Goal: Task Accomplishment & Management: Manage account settings

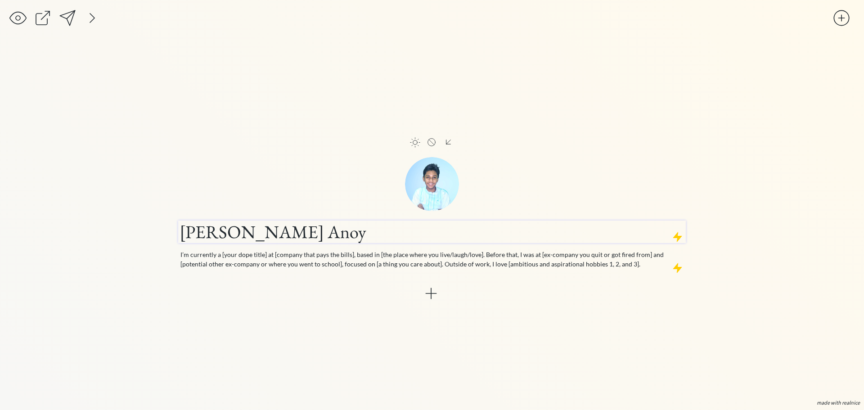
click at [387, 233] on h1 "[PERSON_NAME] Anoy" at bounding box center [432, 232] width 505 height 23
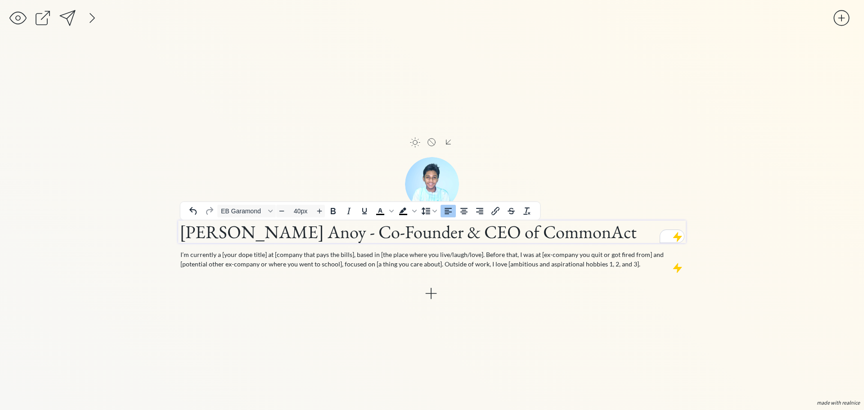
click at [333, 324] on div "click to upload a picture click to upload a picture [PERSON_NAME] - Co-Founder …" at bounding box center [432, 224] width 508 height 345
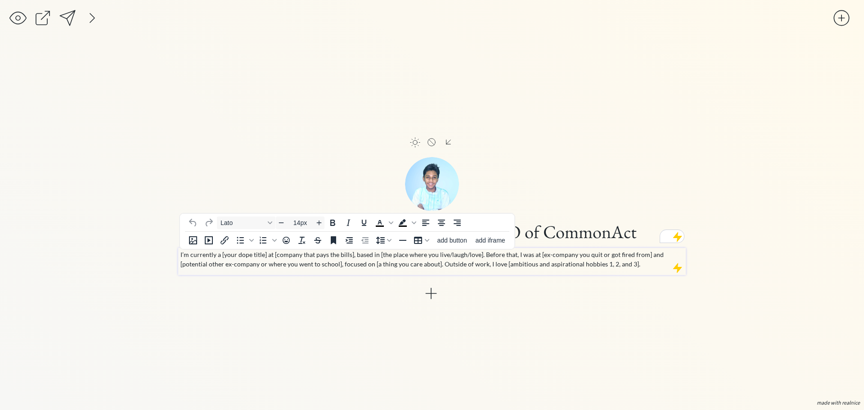
click at [328, 255] on p "I’m currently a [your dope title] at [company that pays the bills], based in [t…" at bounding box center [432, 259] width 504 height 19
click at [324, 260] on p "I’m currently a [your dope title] at [company that pays the bills], based in [t…" at bounding box center [432, 259] width 504 height 19
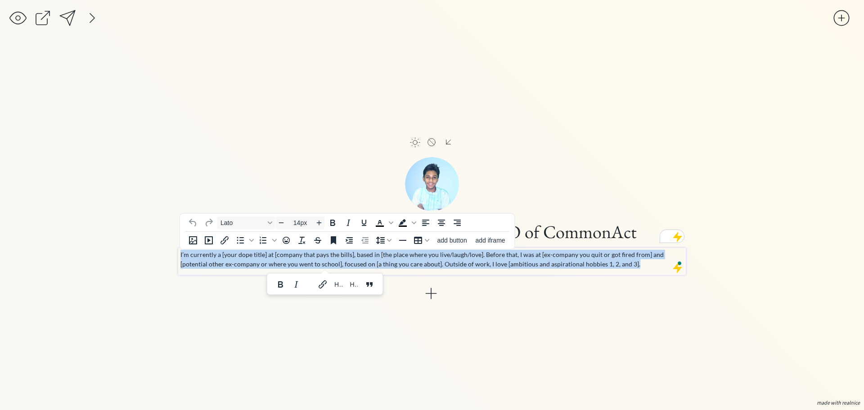
click at [324, 260] on p "I’m currently a [your dope title] at [company that pays the bills], based in [t…" at bounding box center [432, 259] width 504 height 19
paste div "To enrich screen reader interactions, please activate Accessibility in Grammarl…"
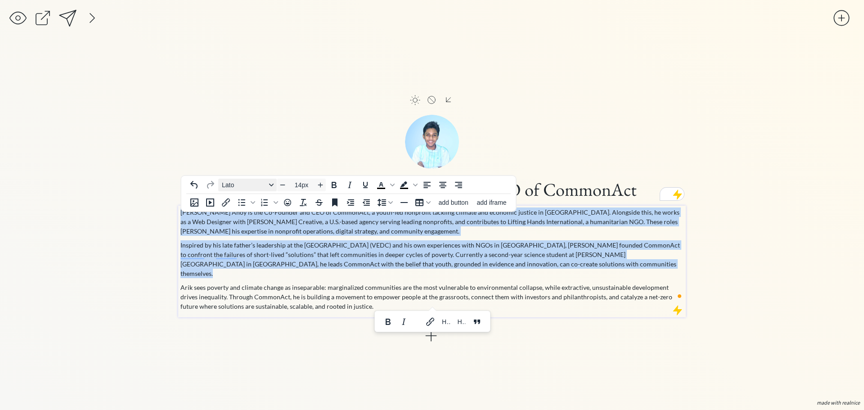
click at [267, 186] on button "Lato" at bounding box center [247, 185] width 59 height 13
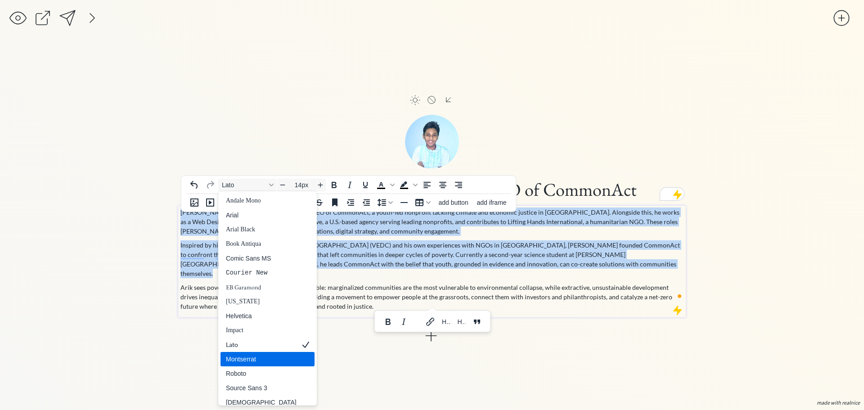
click at [261, 357] on div "Montserrat" at bounding box center [261, 359] width 71 height 11
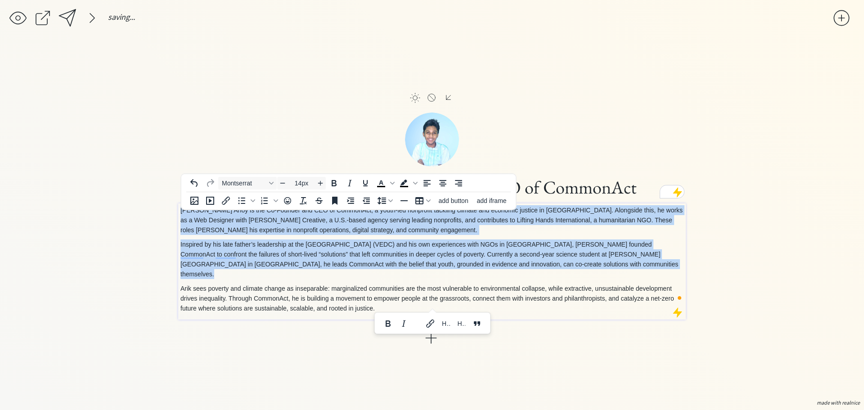
click at [318, 184] on icon "Increase font size" at bounding box center [320, 182] width 7 height 7
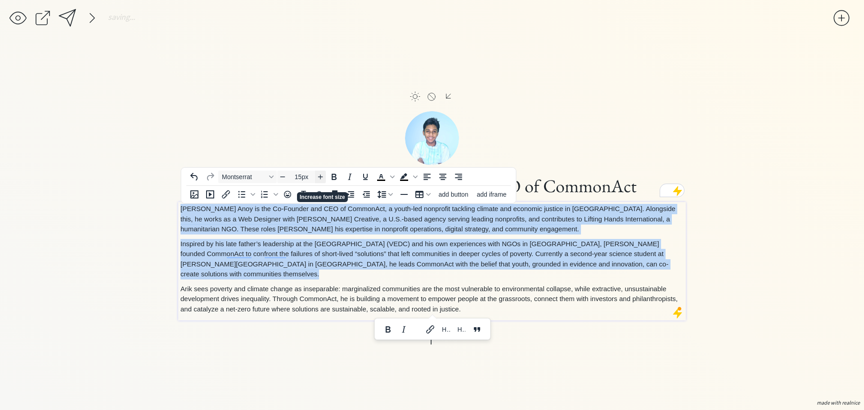
click at [316, 182] on span "Increase font size" at bounding box center [320, 176] width 11 height 11
type input "16px"
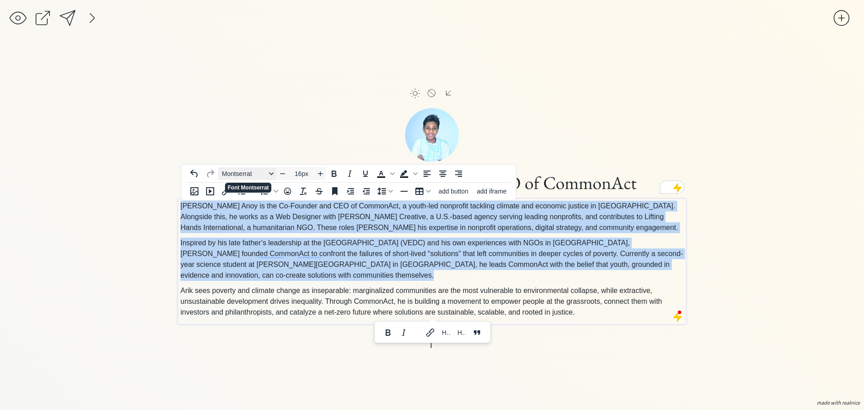
click at [245, 177] on span "Montserrat" at bounding box center [244, 173] width 44 height 7
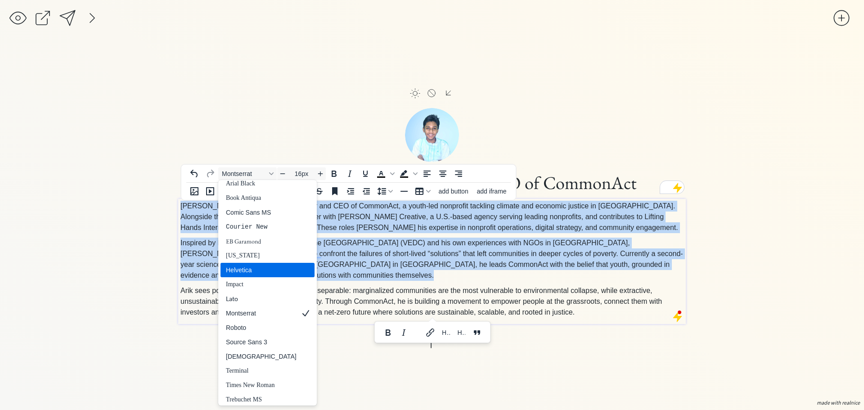
scroll to position [53, 0]
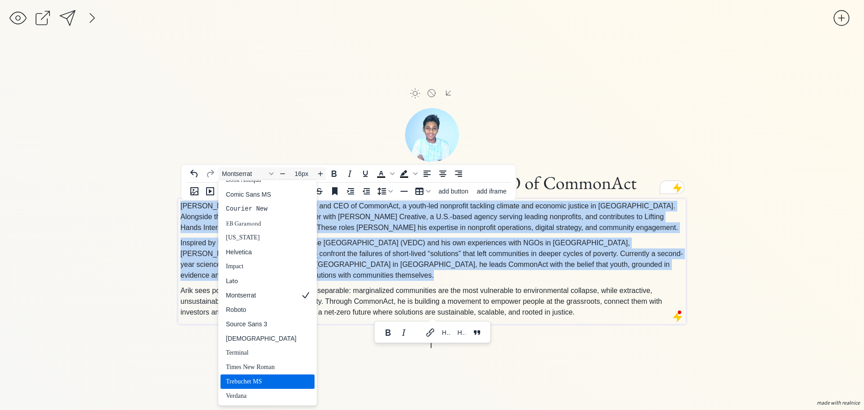
click at [248, 383] on div "Trebuchet MS" at bounding box center [261, 381] width 71 height 11
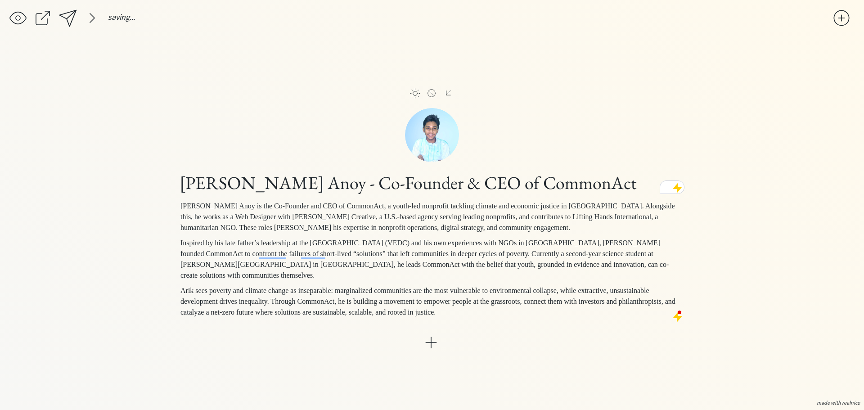
click at [175, 320] on div "saving... click to upload a picture click to upload a picture [PERSON_NAME] - C…" at bounding box center [432, 205] width 864 height 410
click at [432, 339] on div at bounding box center [431, 343] width 18 height 18
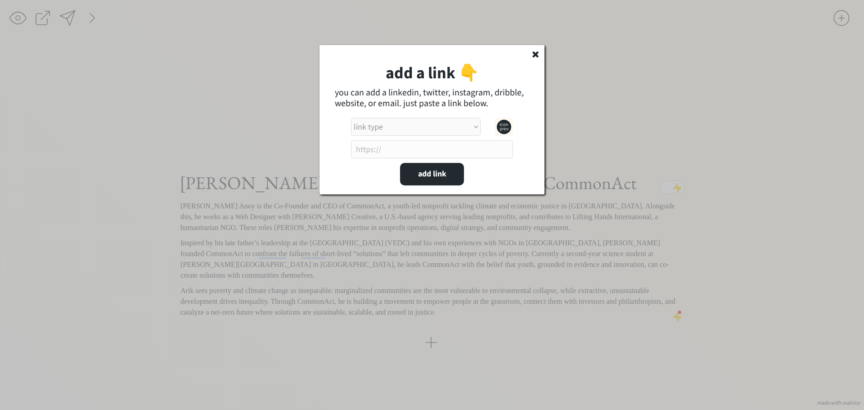
click at [379, 135] on select "link type apple music apple podcasts beehiiv behance bluesky calendar discord d…" at bounding box center [416, 127] width 130 height 18
select select ""linkedin""
click at [351, 118] on select "link type apple music apple podcasts beehiiv behance bluesky calendar discord d…" at bounding box center [416, 127] width 130 height 18
click at [439, 153] on input "input" at bounding box center [432, 149] width 162 height 18
paste input "[URL][DOMAIN_NAME]"
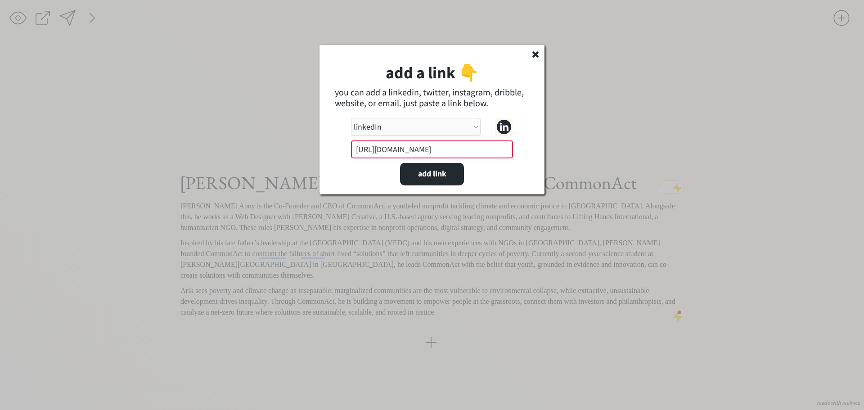
scroll to position [0, 11]
type input "[URL][DOMAIN_NAME]"
click at [374, 169] on div "add a link 👇 you can add a linkedin, twitter, instagram, dribble, website, or e…" at bounding box center [432, 119] width 225 height 149
click at [433, 176] on button "add link" at bounding box center [432, 174] width 64 height 23
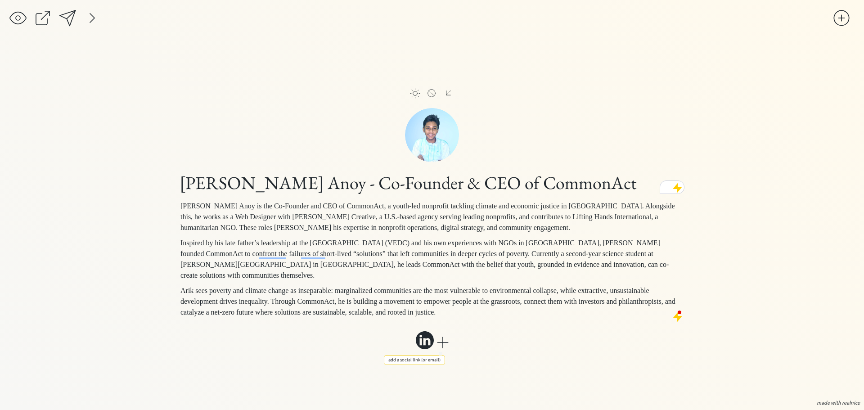
click at [446, 343] on div at bounding box center [443, 343] width 18 height 18
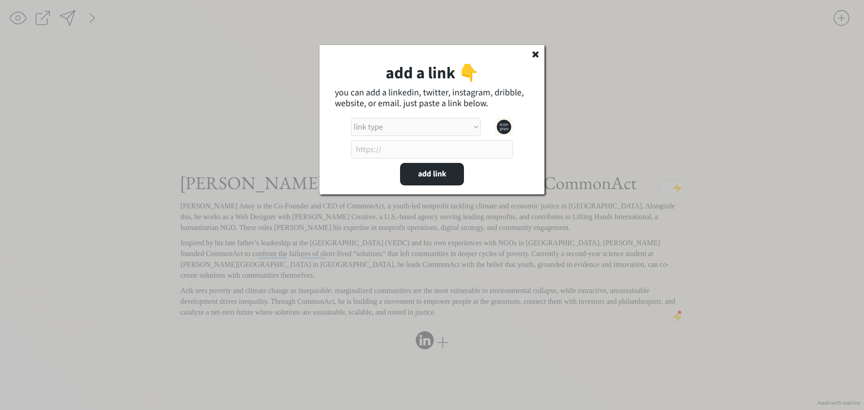
click at [436, 132] on select "link type apple music apple podcasts beehiiv behance bluesky calendar discord d…" at bounding box center [416, 127] width 130 height 18
click at [444, 130] on select "link type apple music apple podcasts beehiiv behance bluesky calendar discord d…" at bounding box center [416, 127] width 130 height 18
select select ""instagram""
click at [351, 118] on select "link type apple music apple podcasts beehiiv behance bluesky calendar discord d…" at bounding box center [416, 127] width 130 height 18
click at [397, 150] on input "input" at bounding box center [432, 149] width 162 height 18
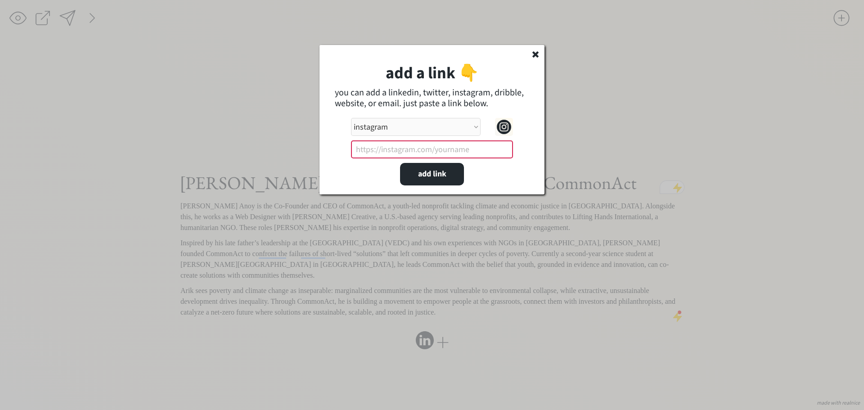
paste input "[URL][DOMAIN_NAME][DOMAIN_NAME]"
type input "[URL][DOMAIN_NAME][DOMAIN_NAME]"
click at [487, 181] on div "add a link 👇 you can add a linkedin, twitter, instagram, dribble, website, or e…" at bounding box center [432, 119] width 225 height 149
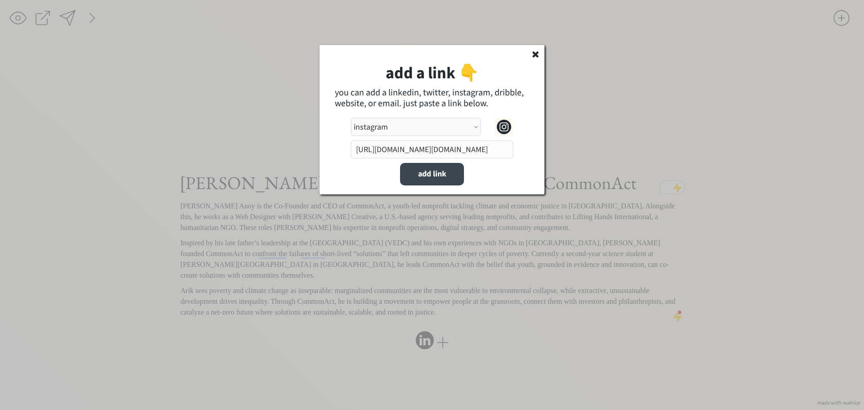
click at [428, 178] on button "add link" at bounding box center [432, 174] width 64 height 23
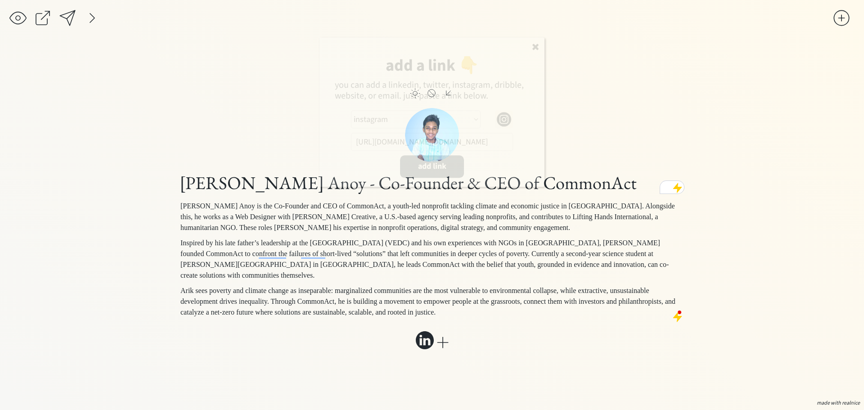
select select ""PLACEHOLDER_1427118222253""
click at [519, 388] on div "click to upload a picture click to upload a picture [PERSON_NAME] - Co-Founder …" at bounding box center [432, 224] width 508 height 345
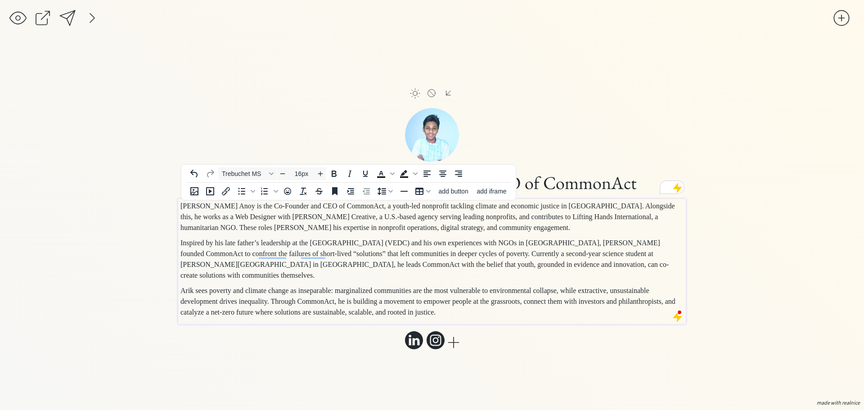
click at [553, 253] on span "Inspired by his late father’s leadership at the [GEOGRAPHIC_DATA] (VEDC) and hi…" at bounding box center [424, 259] width 488 height 40
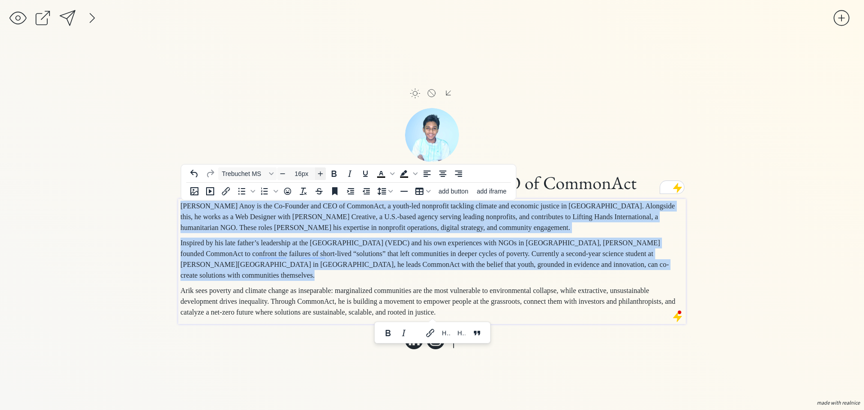
click at [319, 177] on icon "Increase font size" at bounding box center [320, 173] width 7 height 7
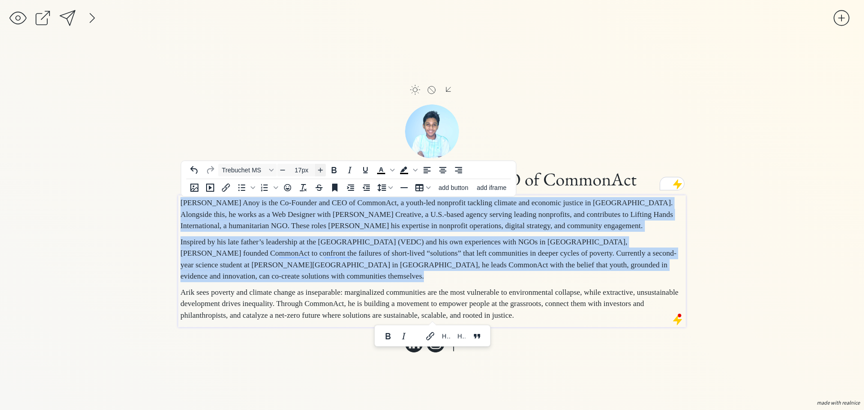
click at [319, 177] on div "Trebuchet MS 17px To open the popup, press Shift+Enter To open the popup, press…" at bounding box center [326, 170] width 290 height 18
click at [318, 173] on icon "Increase font size" at bounding box center [320, 170] width 7 height 7
type input "18px"
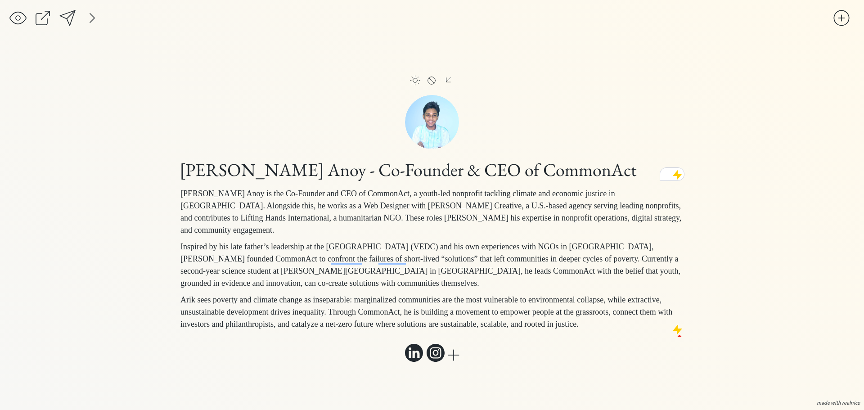
click at [729, 280] on div "saving... click to upload a picture click to upload a picture [PERSON_NAME] - C…" at bounding box center [432, 205] width 864 height 410
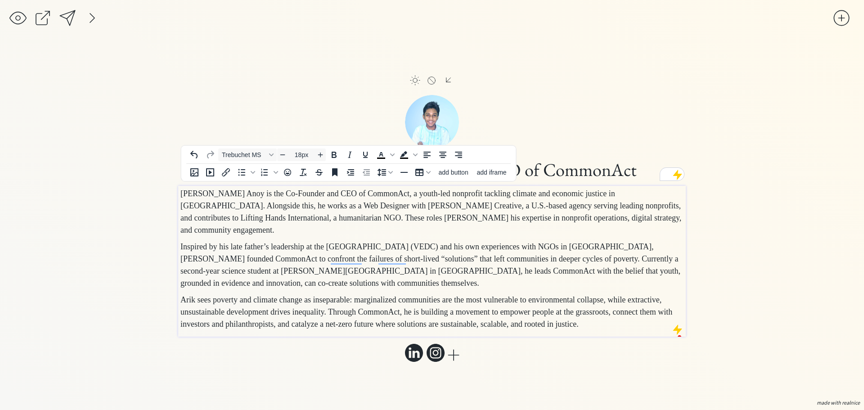
click at [559, 273] on span "Inspired by his late father’s leadership at the [GEOGRAPHIC_DATA] (VEDC) and hi…" at bounding box center [430, 264] width 500 height 45
click at [459, 361] on div at bounding box center [454, 355] width 18 height 18
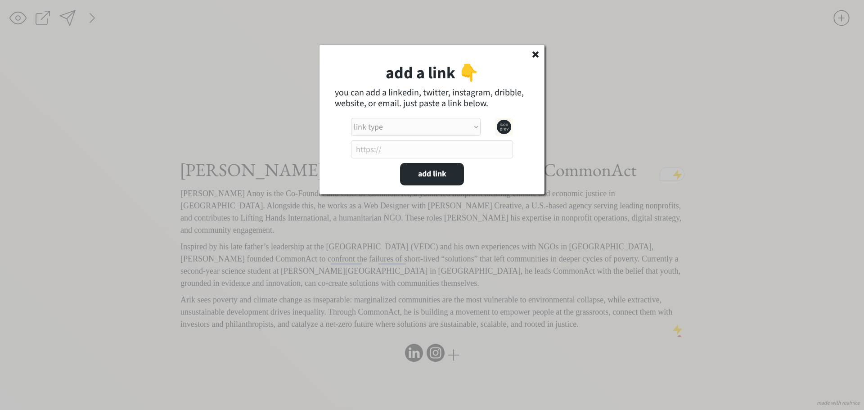
click at [474, 123] on select "link type apple music apple podcasts beehiiv behance bluesky calendar discord d…" at bounding box center [416, 127] width 130 height 18
select select ""email""
click at [351, 118] on select "link type apple music apple podcasts beehiiv behance bluesky calendar discord d…" at bounding box center [416, 127] width 130 height 18
click at [460, 155] on input "input" at bounding box center [432, 149] width 162 height 18
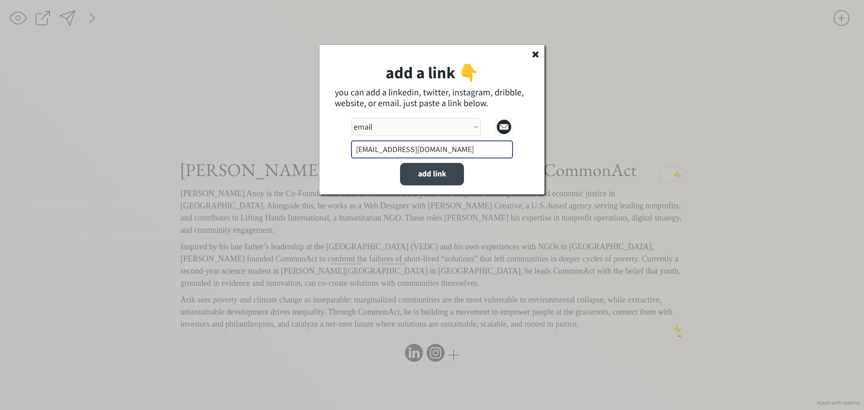
type input "[EMAIL_ADDRESS][DOMAIN_NAME]"
click at [438, 180] on button "add link" at bounding box center [432, 174] width 64 height 23
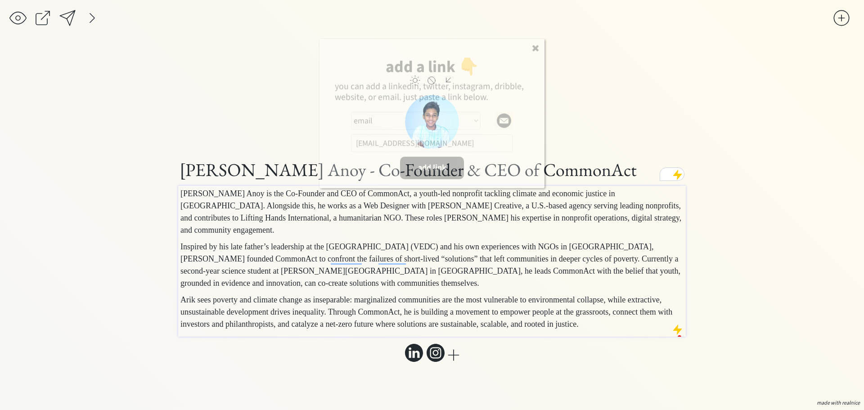
select select ""PLACEHOLDER_1427118222253""
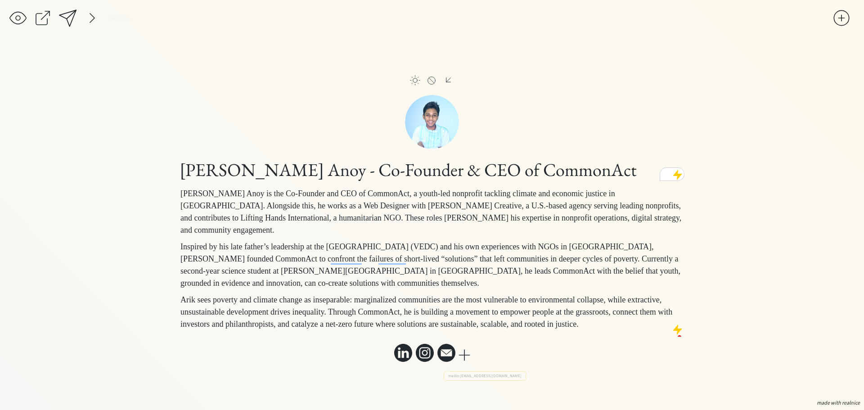
drag, startPoint x: 447, startPoint y: 365, endPoint x: 389, endPoint y: 361, distance: 58.1
click at [389, 361] on div "click to upload a picture [PERSON_NAME] Anoy - Co-Founder & CEO of CommonAct [P…" at bounding box center [432, 224] width 508 height 281
drag, startPoint x: 398, startPoint y: 359, endPoint x: 434, endPoint y: 363, distance: 36.2
click at [434, 362] on div at bounding box center [424, 353] width 61 height 18
click at [545, 389] on div "click to upload a picture click to upload a picture [PERSON_NAME] - Co-Founder …" at bounding box center [432, 224] width 508 height 345
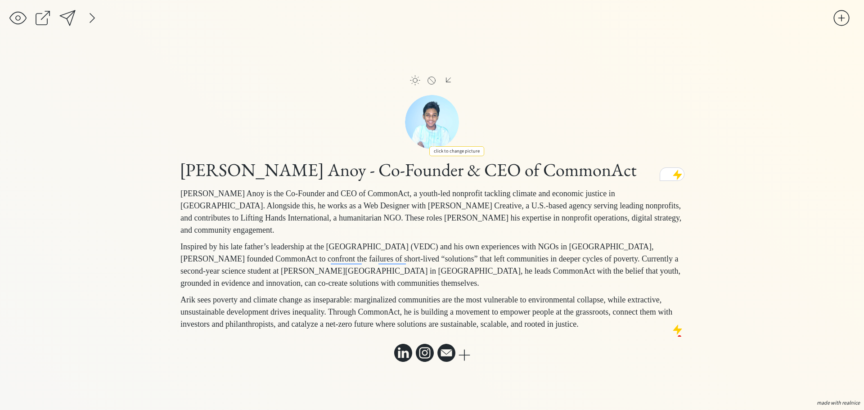
click at [429, 117] on input "file" at bounding box center [432, 122] width 54 height 54
type input "C:\fakepath\arik.jpeg"
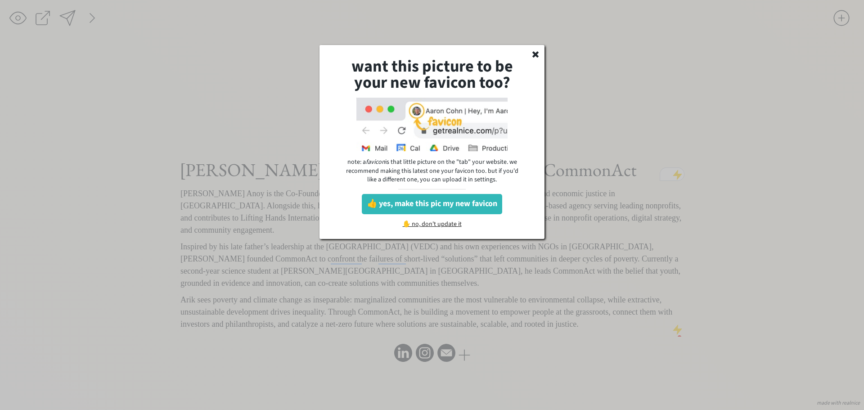
click at [416, 223] on div "✋ no, don't update it" at bounding box center [432, 225] width 76 height 9
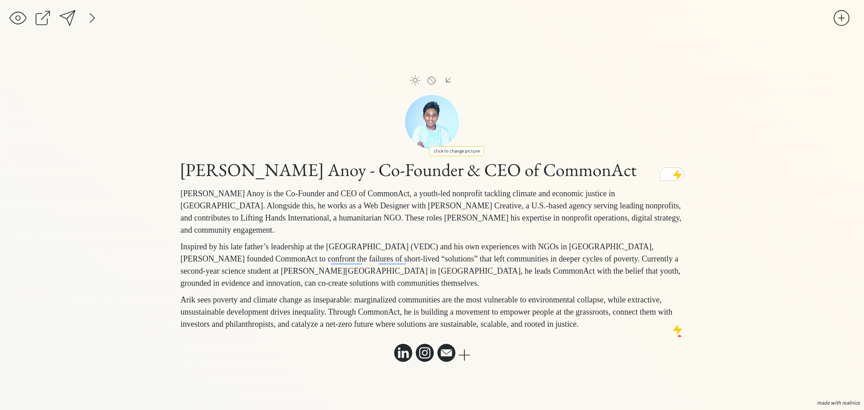
click at [425, 107] on input "file" at bounding box center [432, 122] width 54 height 54
type input "C:\fakepath\2.png"
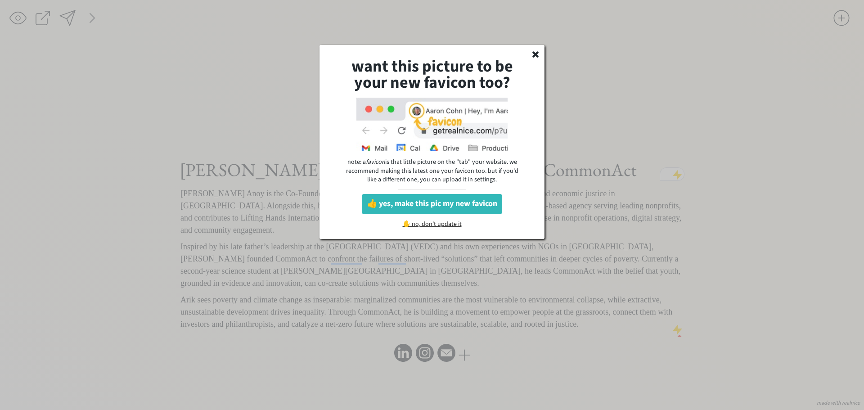
click at [417, 221] on div "✋ no, don't update it" at bounding box center [432, 225] width 76 height 9
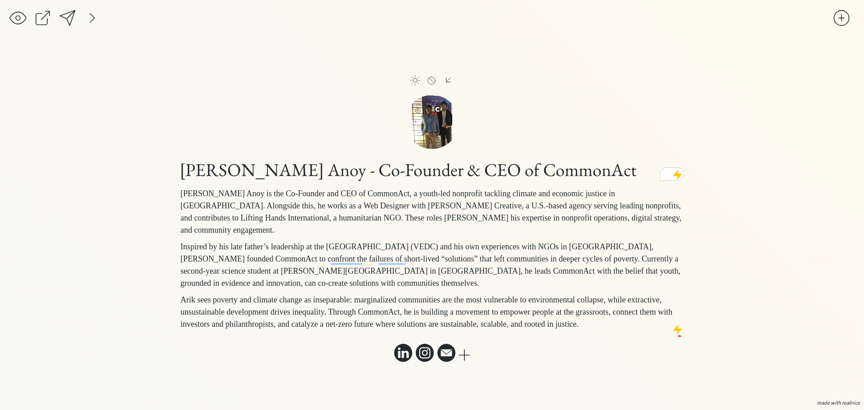
click at [436, 129] on input "file" at bounding box center [432, 122] width 54 height 54
type input "C:\fakepath\arik.jpeg"
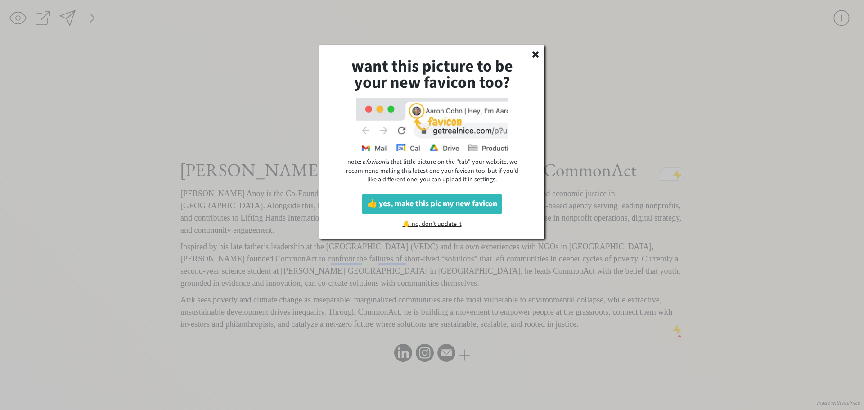
click at [410, 224] on div "✋ no, don't update it" at bounding box center [432, 225] width 76 height 9
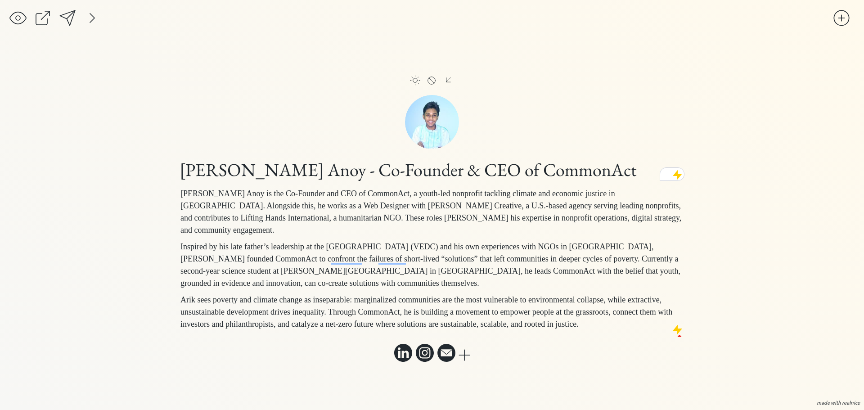
click at [446, 78] on div at bounding box center [448, 80] width 11 height 10
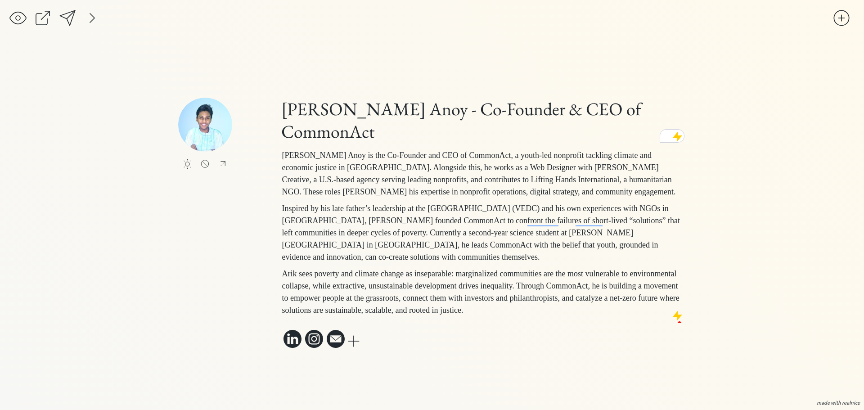
click at [171, 252] on div "saving... click to upload a picture click to upload a picture [PERSON_NAME] - C…" at bounding box center [432, 205] width 864 height 410
click at [426, 344] on div "click to upload a picture [PERSON_NAME] Anoy - Co-Founder & CEO of CommonAct [P…" at bounding box center [483, 224] width 406 height 253
click at [271, 225] on div "click to upload a picture click to upload a picture [PERSON_NAME] - Co-Founder …" at bounding box center [432, 224] width 508 height 253
click at [818, 113] on div "saving... click to upload a picture click to upload a picture [PERSON_NAME] - C…" at bounding box center [432, 205] width 864 height 410
click at [840, 21] on div at bounding box center [842, 18] width 18 height 18
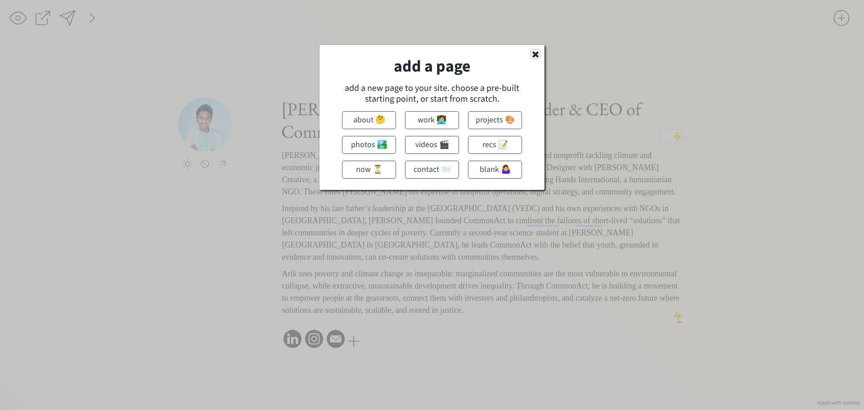
click at [534, 54] on use at bounding box center [535, 54] width 6 height 6
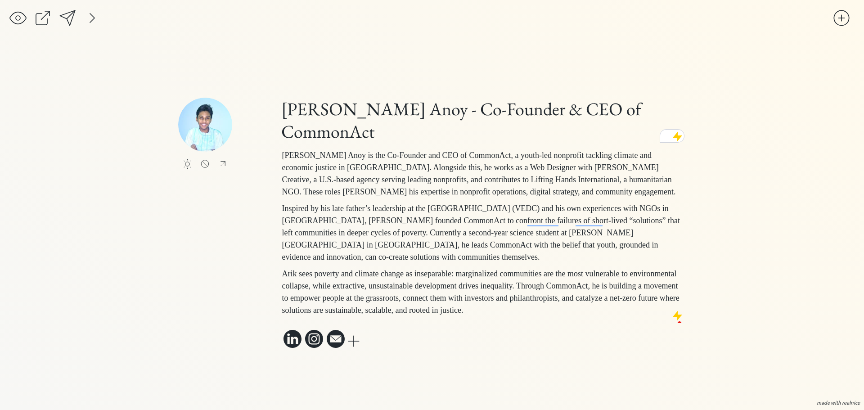
click at [356, 350] on div at bounding box center [354, 341] width 18 height 18
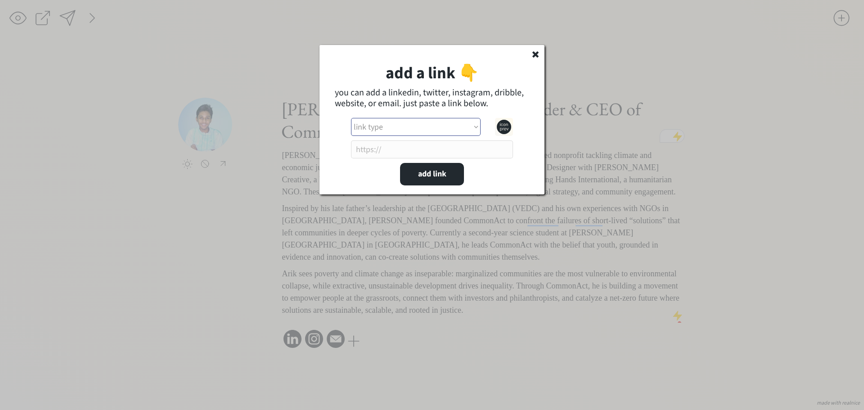
click at [419, 128] on select "link type apple music apple podcasts beehiiv behance bluesky calendar discord d…" at bounding box center [416, 127] width 130 height 18
click at [537, 51] on icon at bounding box center [535, 54] width 9 height 9
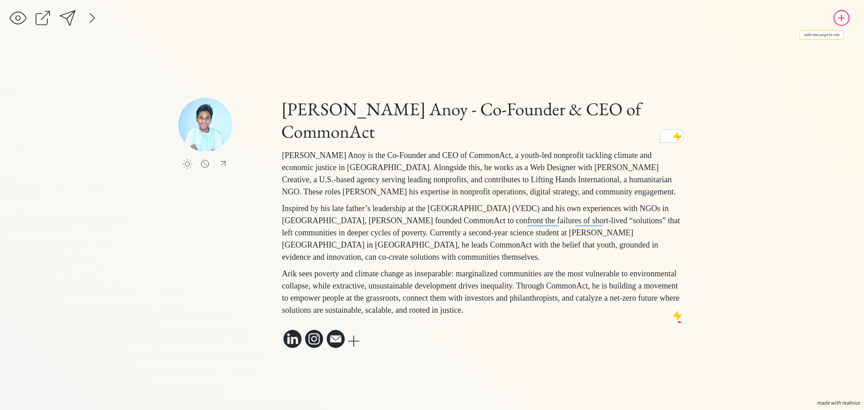
click at [844, 14] on div at bounding box center [842, 18] width 18 height 18
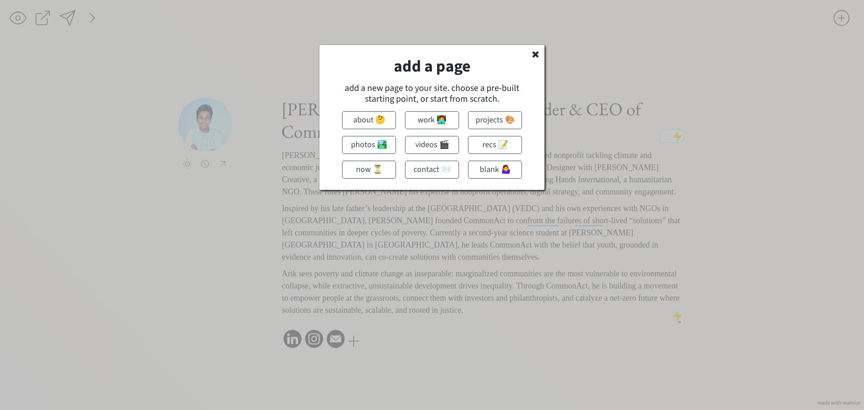
click at [539, 52] on icon at bounding box center [535, 54] width 9 height 9
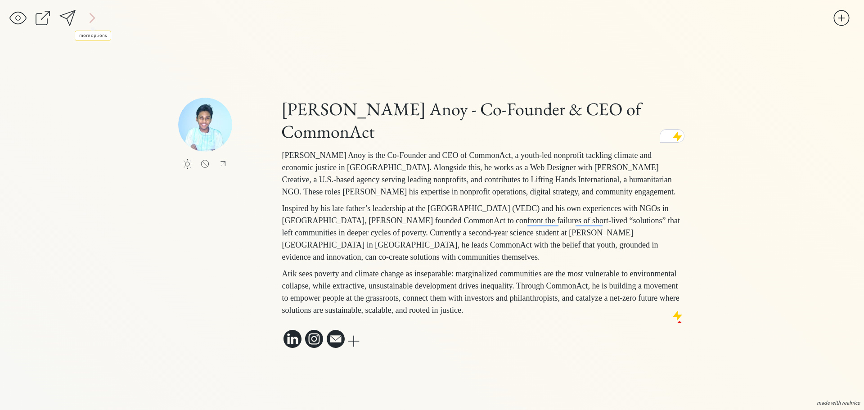
click at [95, 15] on div at bounding box center [92, 18] width 18 height 18
click at [835, 23] on div at bounding box center [842, 18] width 18 height 18
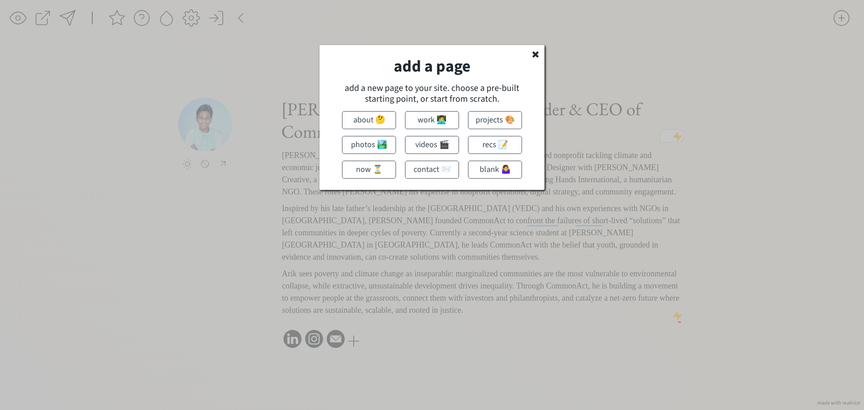
click at [673, 117] on div at bounding box center [432, 205] width 864 height 410
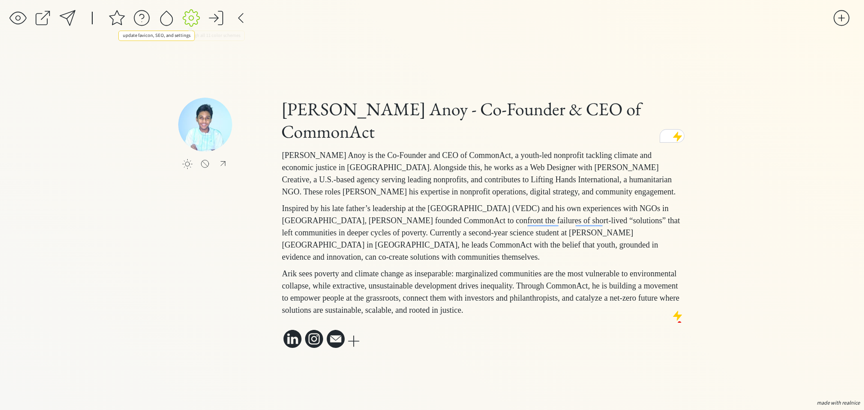
click at [188, 17] on div at bounding box center [191, 18] width 18 height 18
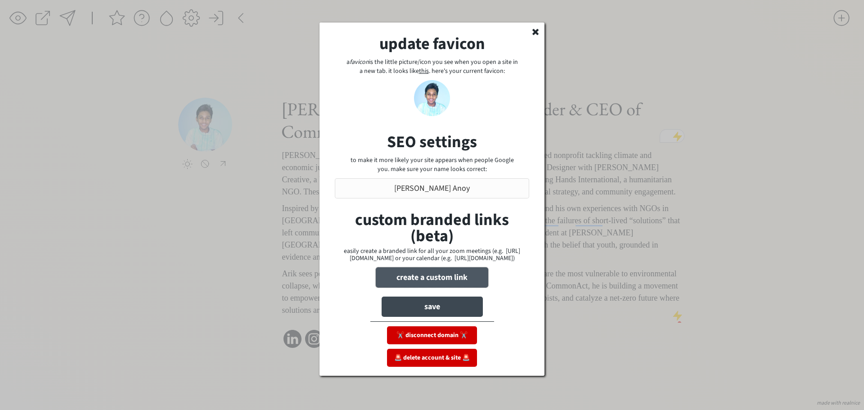
click at [433, 280] on button "create a custom link" at bounding box center [432, 277] width 113 height 20
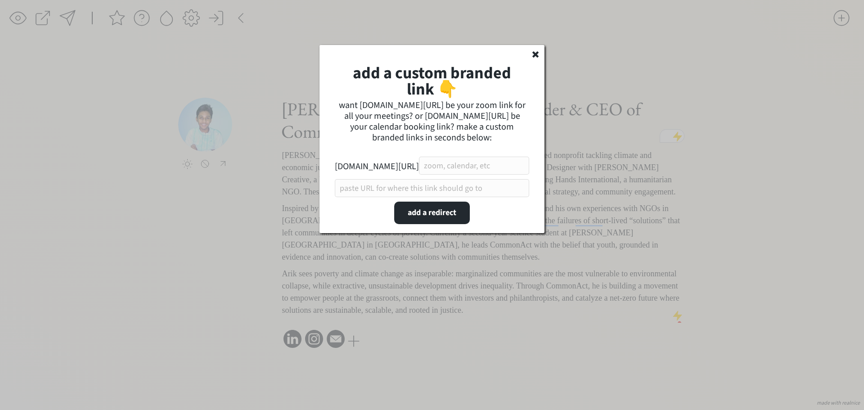
click at [456, 175] on input "input" at bounding box center [474, 166] width 110 height 18
click at [450, 197] on input "input" at bounding box center [432, 188] width 194 height 18
paste input "[URL][DOMAIN_NAME]"
type input "[URL][DOMAIN_NAME]"
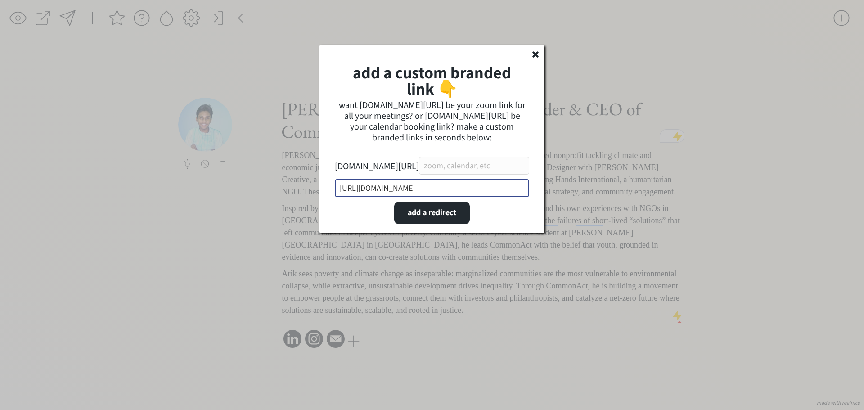
scroll to position [0, 0]
click at [465, 175] on input "input" at bounding box center [474, 166] width 110 height 18
drag, startPoint x: 424, startPoint y: 126, endPoint x: 458, endPoint y: 124, distance: 34.3
click at [458, 124] on div "want [DOMAIN_NAME][URL] be your zoom link for all your meetings? or [DOMAIN_NAM…" at bounding box center [432, 121] width 194 height 43
copy div "calendar"
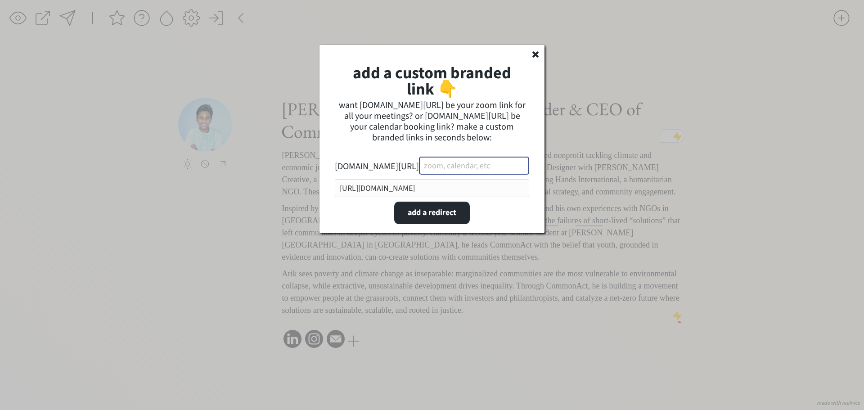
click at [455, 175] on input "input" at bounding box center [474, 166] width 110 height 18
paste input "calendar"
type input "calendar"
click at [424, 224] on button "add a redirect" at bounding box center [432, 213] width 76 height 23
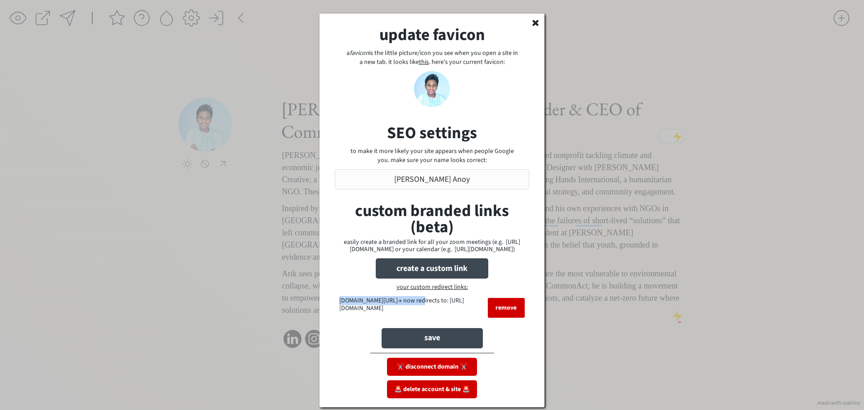
drag, startPoint x: 337, startPoint y: 307, endPoint x: 423, endPoint y: 310, distance: 86.0
click at [423, 310] on div "[DOMAIN_NAME][URL]→ now redirects to: [URL][DOMAIN_NAME] remove" at bounding box center [432, 310] width 194 height 27
copy div "[DOMAIN_NAME][URL]"
click at [533, 18] on icon at bounding box center [535, 22] width 9 height 9
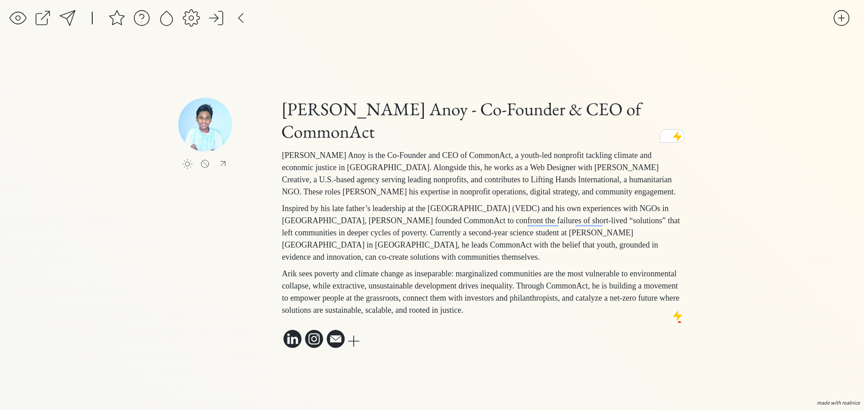
click at [350, 349] on div at bounding box center [354, 341] width 18 height 18
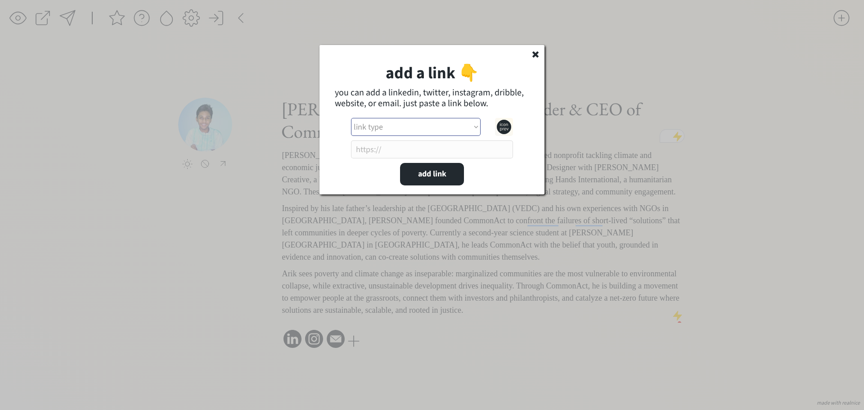
click at [453, 126] on select "link type apple music apple podcasts beehiiv behance bluesky calendar discord d…" at bounding box center [416, 127] width 130 height 18
select select ""other_website""
click at [351, 118] on select "link type apple music apple podcasts beehiiv behance bluesky calendar discord d…" at bounding box center [416, 127] width 130 height 18
click at [425, 152] on input "input" at bounding box center [432, 149] width 162 height 18
paste input "[DOMAIN_NAME][URL]"
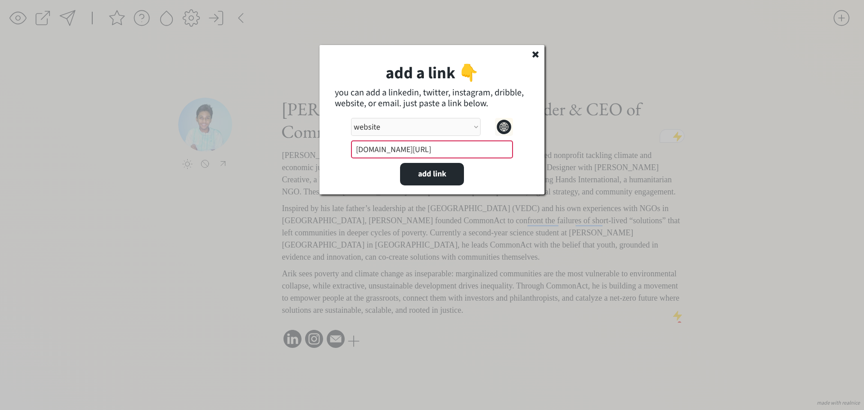
type input "[DOMAIN_NAME][URL]"
click at [478, 177] on div "add a link 👇 you can add a linkedin, twitter, instagram, dribble, website, or e…" at bounding box center [432, 119] width 225 height 149
click at [454, 172] on button "add link" at bounding box center [432, 174] width 64 height 23
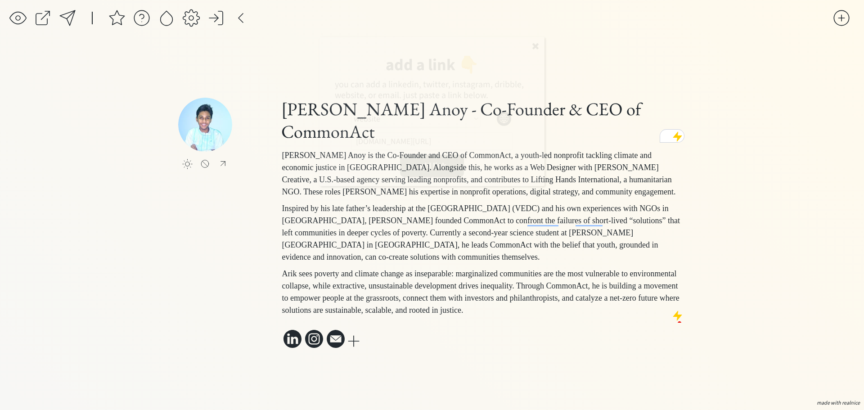
select select ""PLACEHOLDER_1427118222253""
click at [784, 172] on div "saving... click to upload a picture click to upload a picture [PERSON_NAME] - C…" at bounding box center [432, 205] width 864 height 410
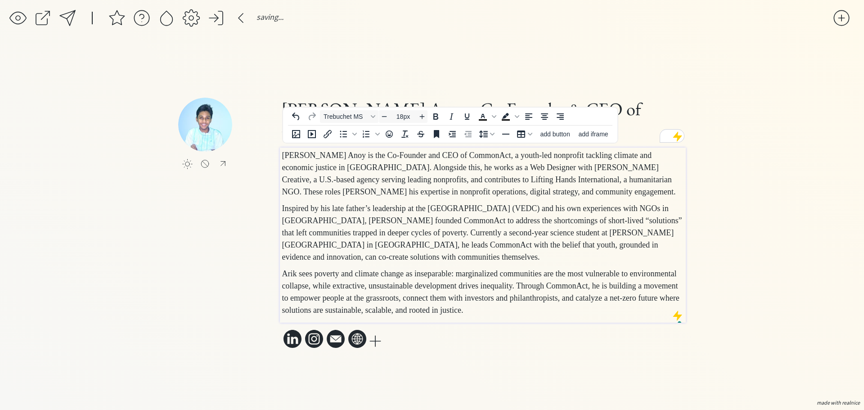
click at [752, 259] on div "saving... click to upload a picture click to upload a picture [PERSON_NAME] - C…" at bounding box center [432, 205] width 864 height 410
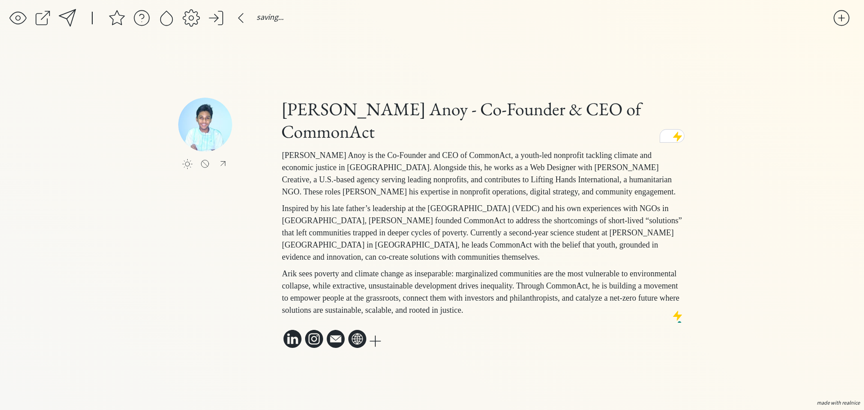
click at [752, 259] on div "saving... click to upload a picture click to upload a picture [PERSON_NAME] - C…" at bounding box center [432, 205] width 864 height 410
click at [776, 251] on div "click to upload a picture [PERSON_NAME] Anoy - Co-Founder & CEO of CommonAct [P…" at bounding box center [432, 205] width 864 height 410
click at [776, 251] on div "click to upload a picture Arik Rahaman Anoy - Co-Founder & CEO of CommonAct Ari…" at bounding box center [432, 205] width 864 height 410
click at [676, 321] on div at bounding box center [677, 315] width 11 height 11
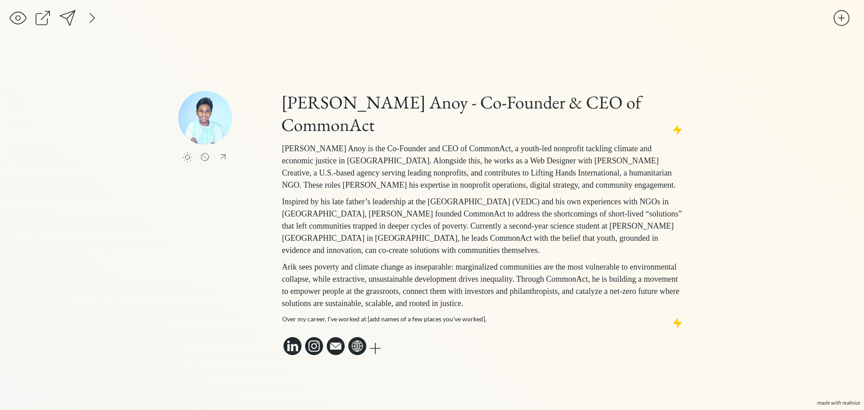
click at [674, 326] on div at bounding box center [677, 322] width 11 height 11
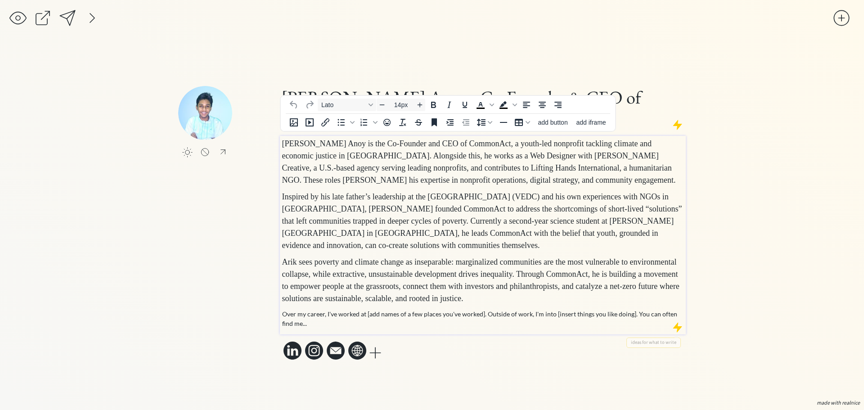
click at [674, 326] on p "Over my career, I've worked at [add names of a few places you've worked]. Outsi…" at bounding box center [483, 318] width 402 height 19
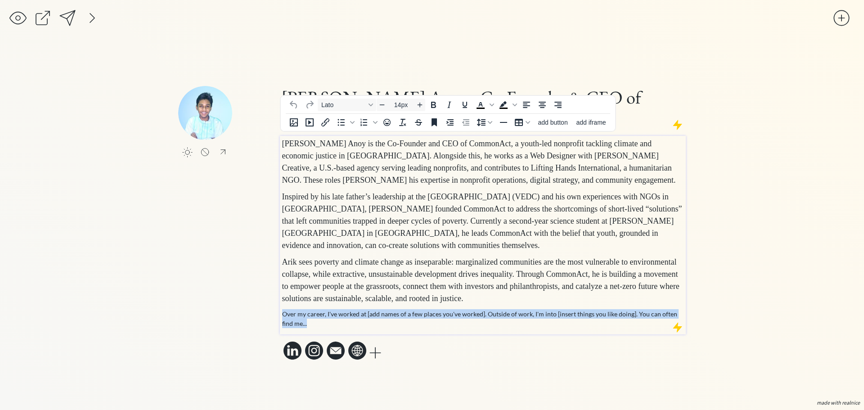
click at [674, 326] on p "Over my career, I've worked at [add names of a few places you've worked]. Outsi…" at bounding box center [483, 318] width 402 height 19
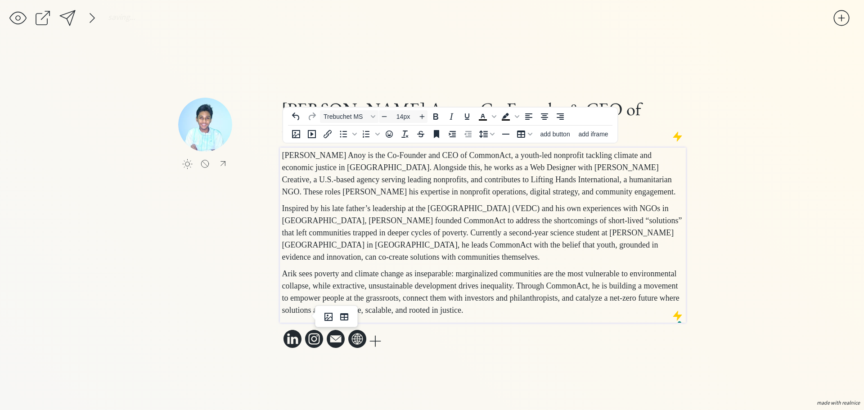
type input "18px"
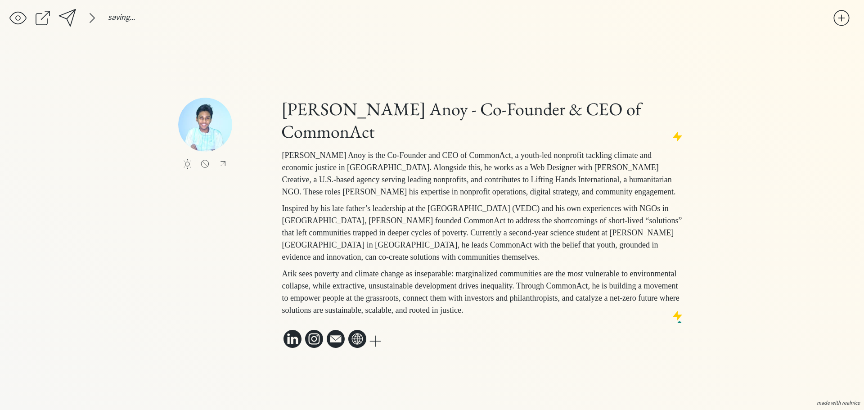
click at [787, 227] on div "saving... click to upload a picture Arik Rahaman Anoy - Co-Founder & CEO of Com…" at bounding box center [432, 205] width 864 height 410
click at [807, 36] on div "saving... click to upload a picture Arik Rahaman Anoy - Co-Founder & CEO of Com…" at bounding box center [432, 205] width 864 height 410
click at [68, 19] on div at bounding box center [68, 18] width 18 height 18
